Goal: Find specific page/section: Find specific page/section

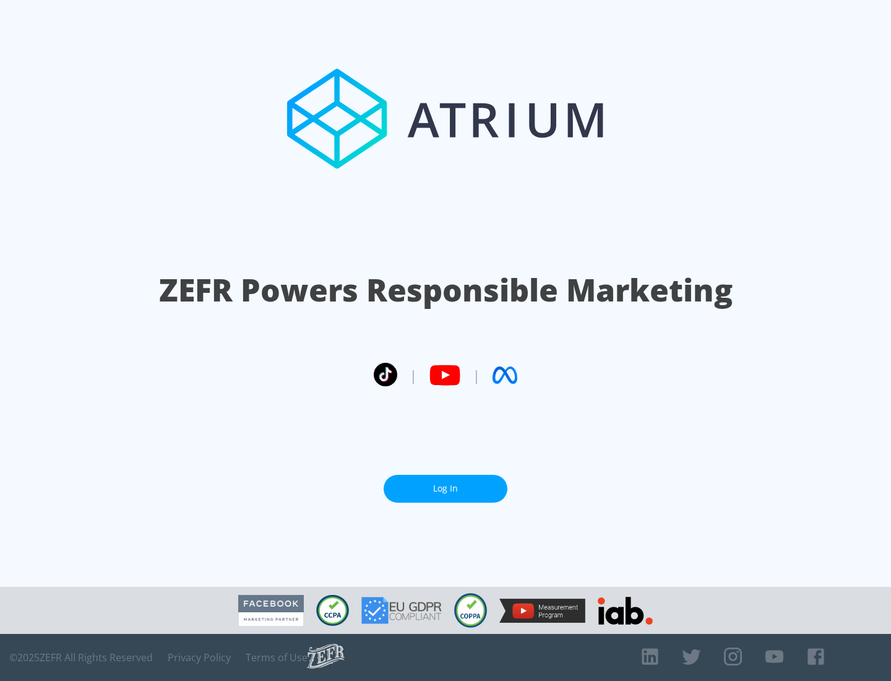
click at [446, 483] on link "Log In" at bounding box center [446, 489] width 124 height 28
